Goal: Information Seeking & Learning: Check status

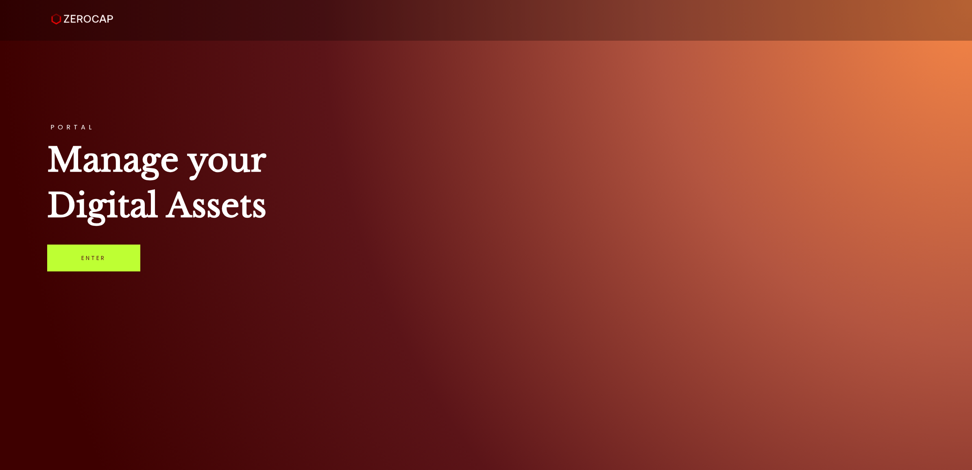
click at [100, 261] on link "Enter" at bounding box center [93, 257] width 93 height 27
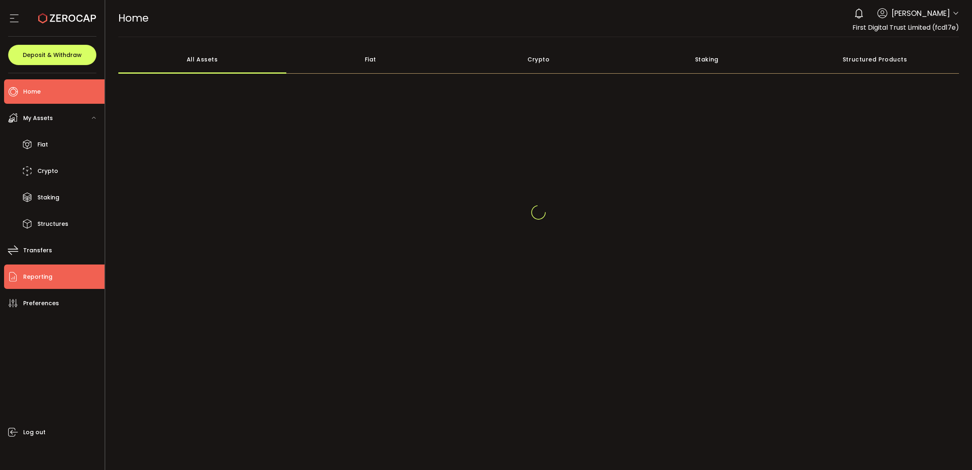
click at [56, 273] on li "Reporting" at bounding box center [54, 276] width 100 height 24
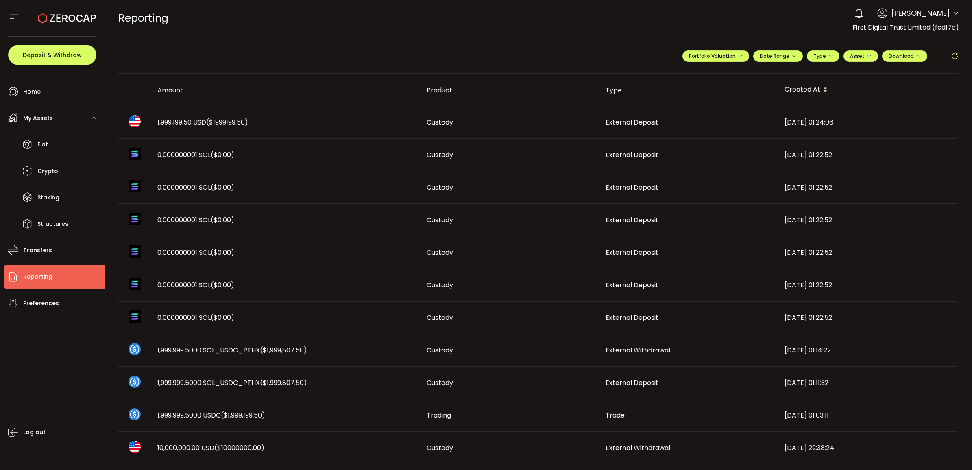
click at [180, 121] on span "1,999,199.50 USD ($1999199.50)" at bounding box center [202, 122] width 91 height 9
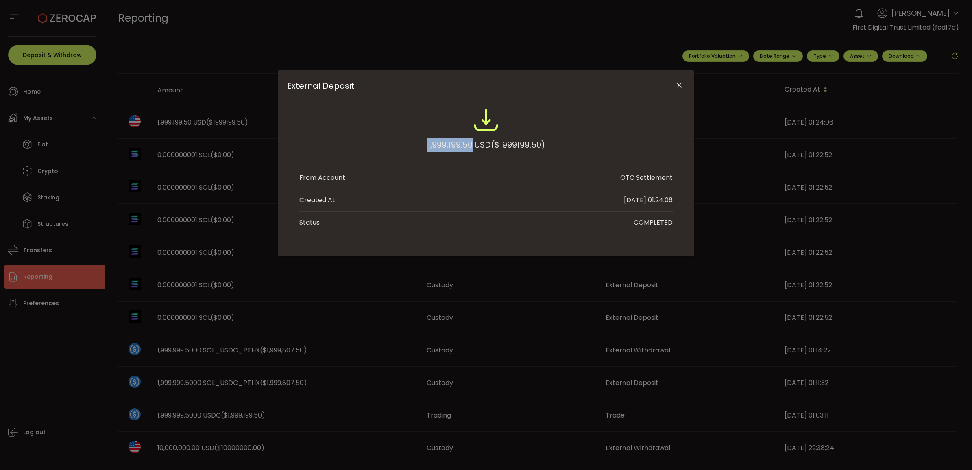
drag, startPoint x: 413, startPoint y: 139, endPoint x: 469, endPoint y: 146, distance: 56.1
click at [469, 146] on div "1,999,199.50 USD ($1999199.50)" at bounding box center [485, 133] width 373 height 53
copy div "1,999,199.50"
